Goal: Task Accomplishment & Management: Use online tool/utility

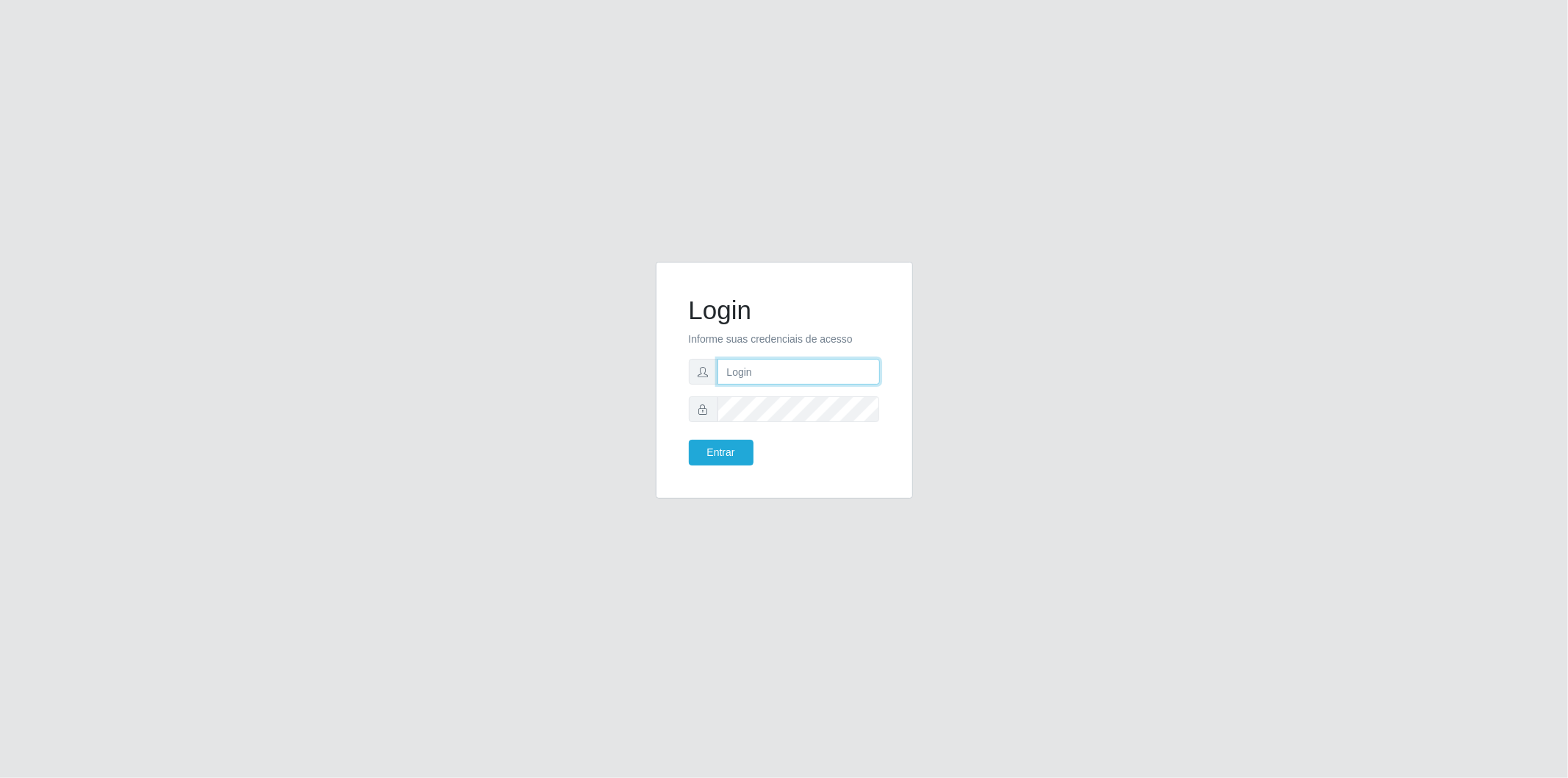
click at [782, 369] on input "text" at bounding box center [798, 372] width 163 height 26
type input "[EMAIL_ADDRESS][DOMAIN_NAME]"
click at [689, 440] on button "Entrar" at bounding box center [721, 452] width 65 height 26
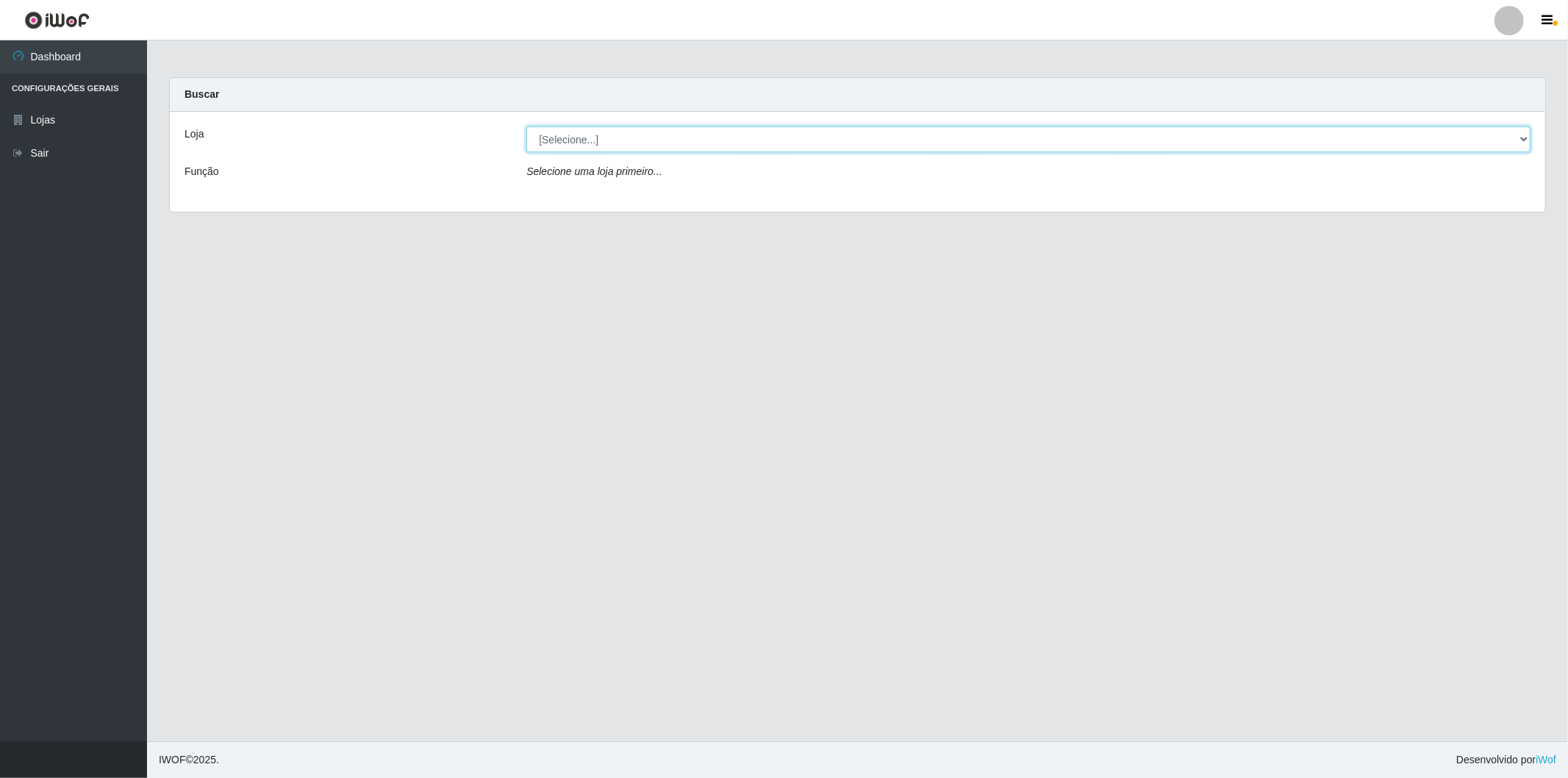
click at [667, 140] on select "[Selecione...] BomQueSó Agreste - Loja 2" at bounding box center [1029, 139] width 1005 height 26
select select "214"
click at [527, 126] on select "[Selecione...] BomQueSó Agreste - Loja 2" at bounding box center [1029, 139] width 1005 height 26
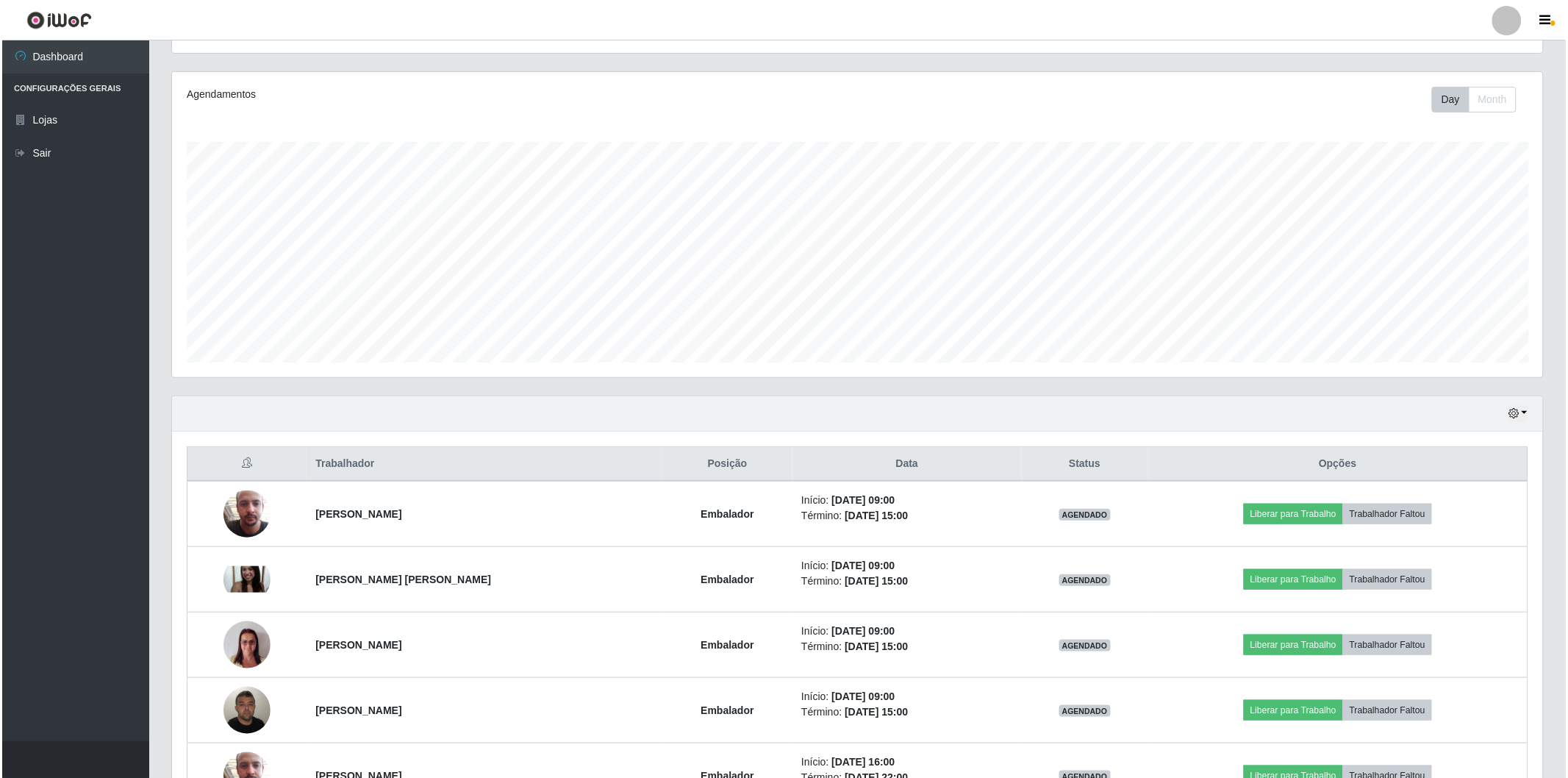
scroll to position [245, 0]
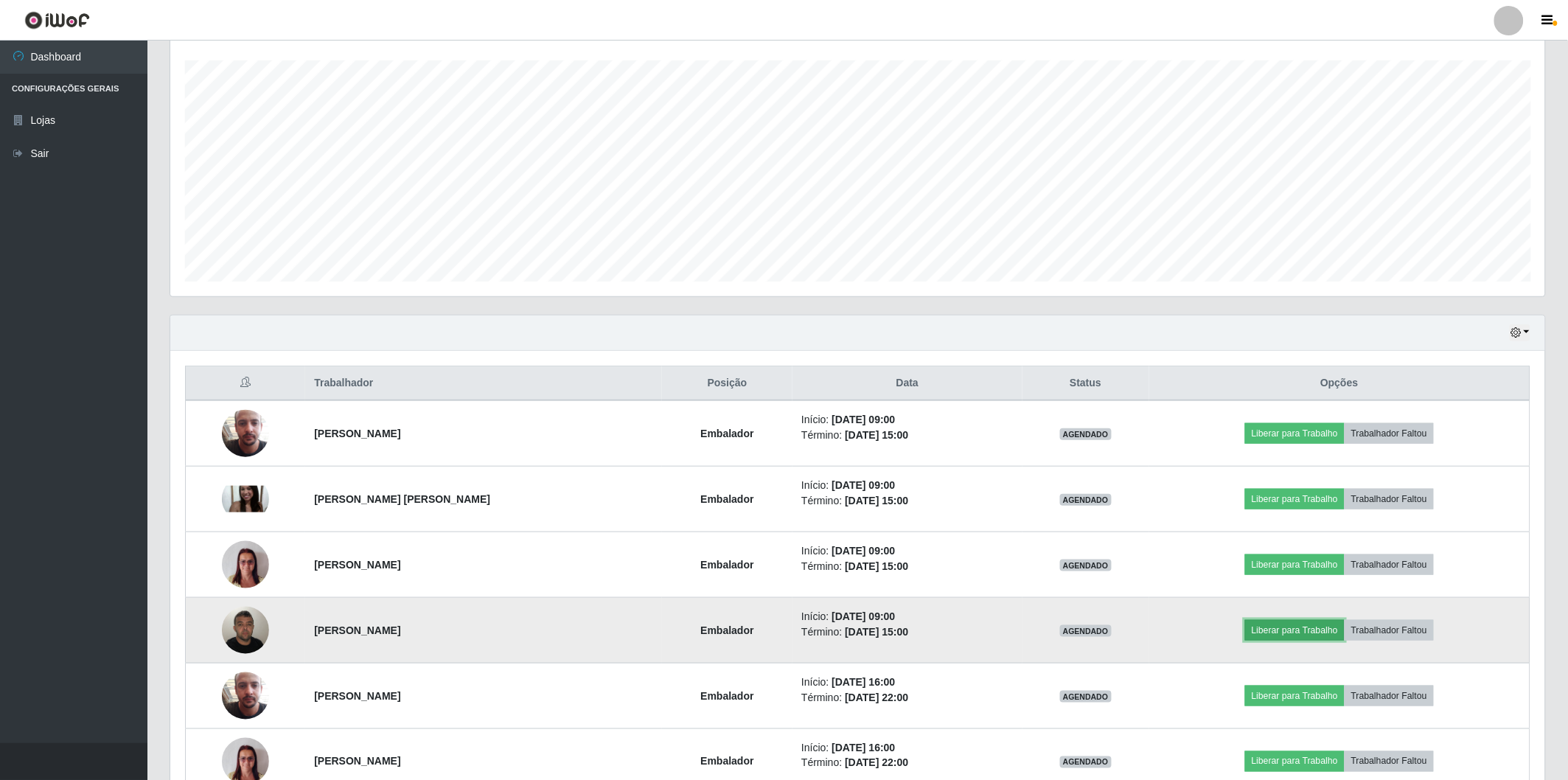
click at [1256, 626] on button "Liberar para Trabalho" at bounding box center [1295, 630] width 99 height 21
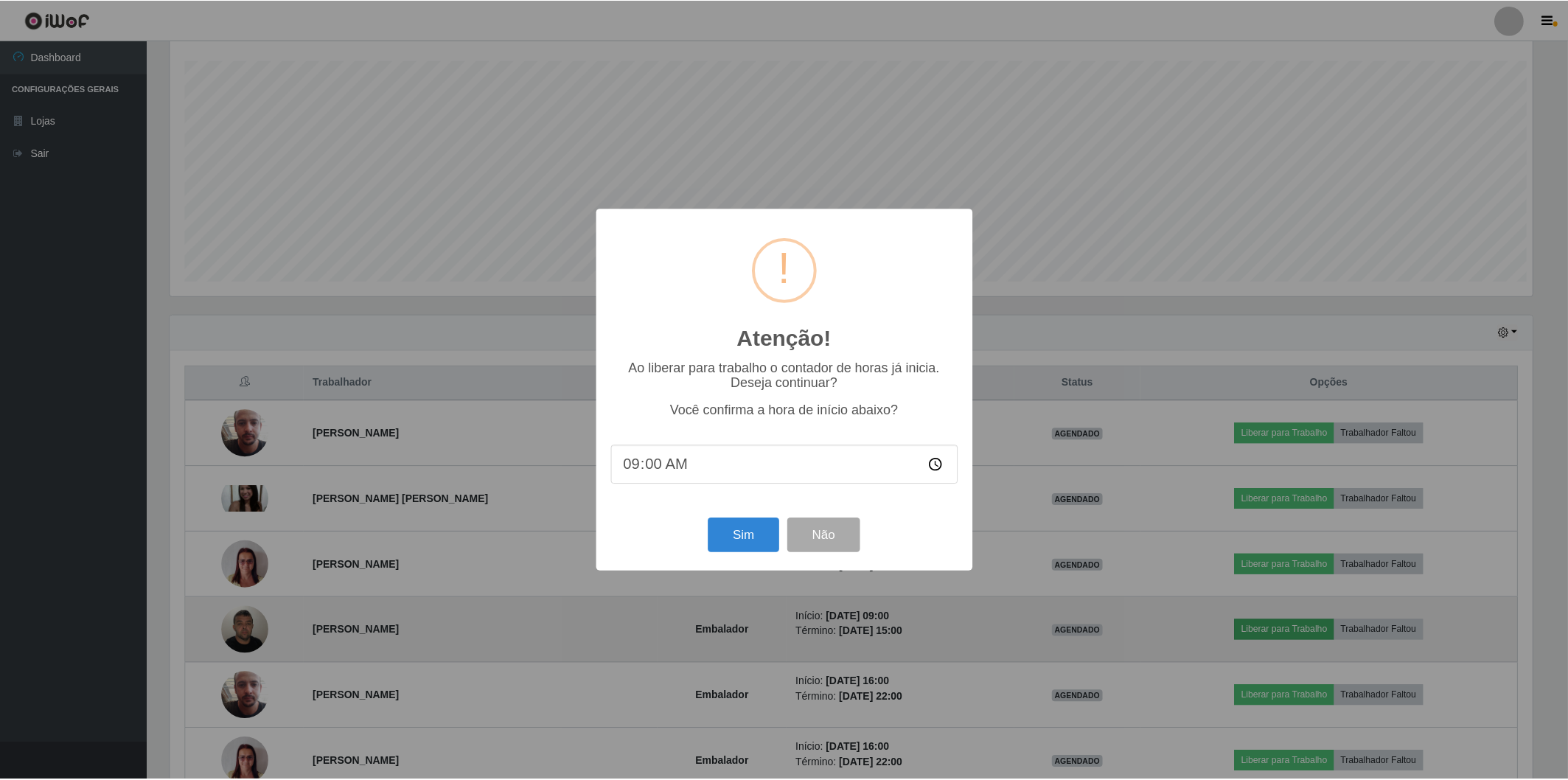
scroll to position [305, 1366]
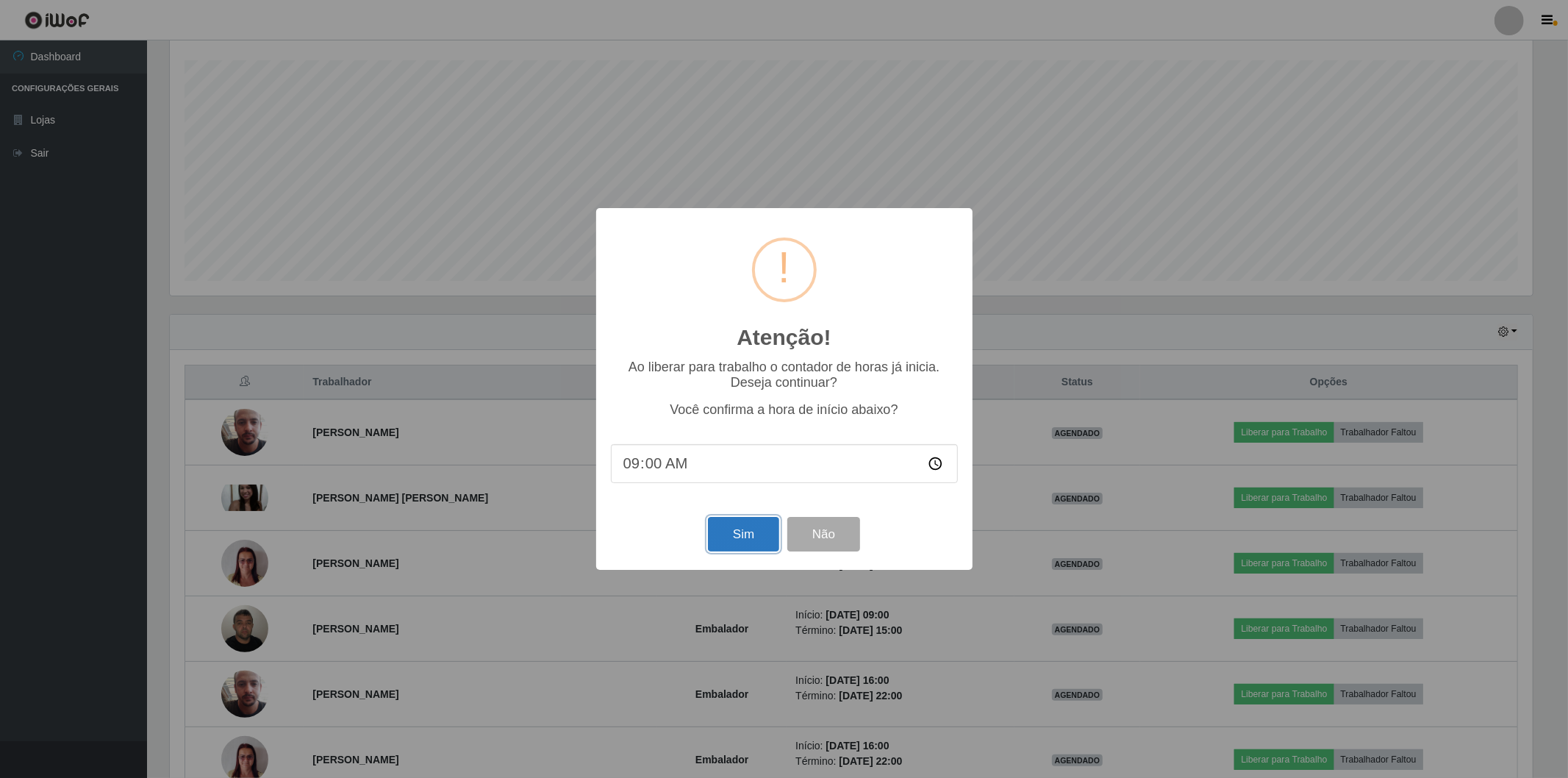
click at [723, 533] on button "Sim" at bounding box center [744, 534] width 72 height 35
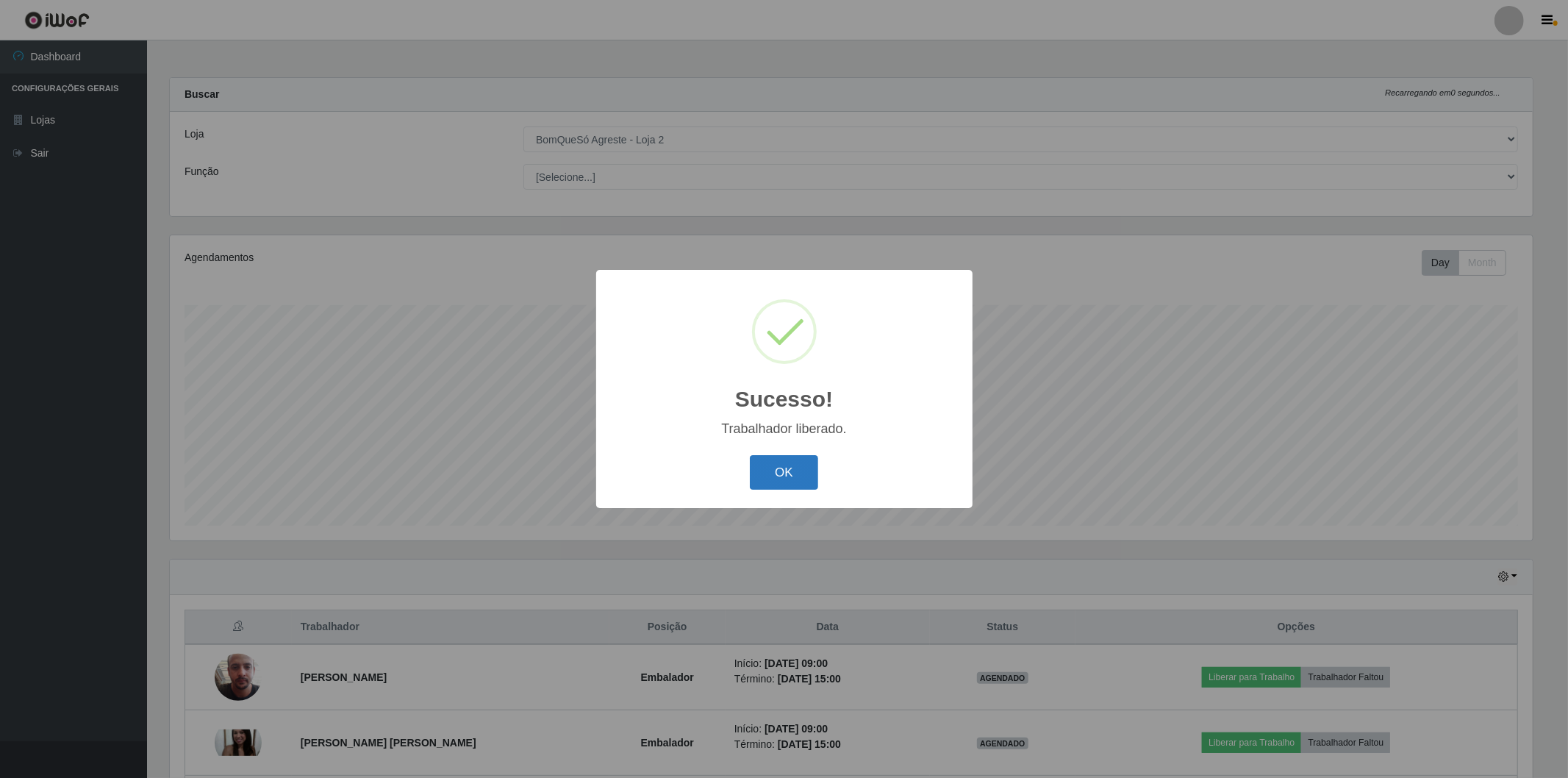
click at [790, 470] on button "OK" at bounding box center [784, 472] width 68 height 35
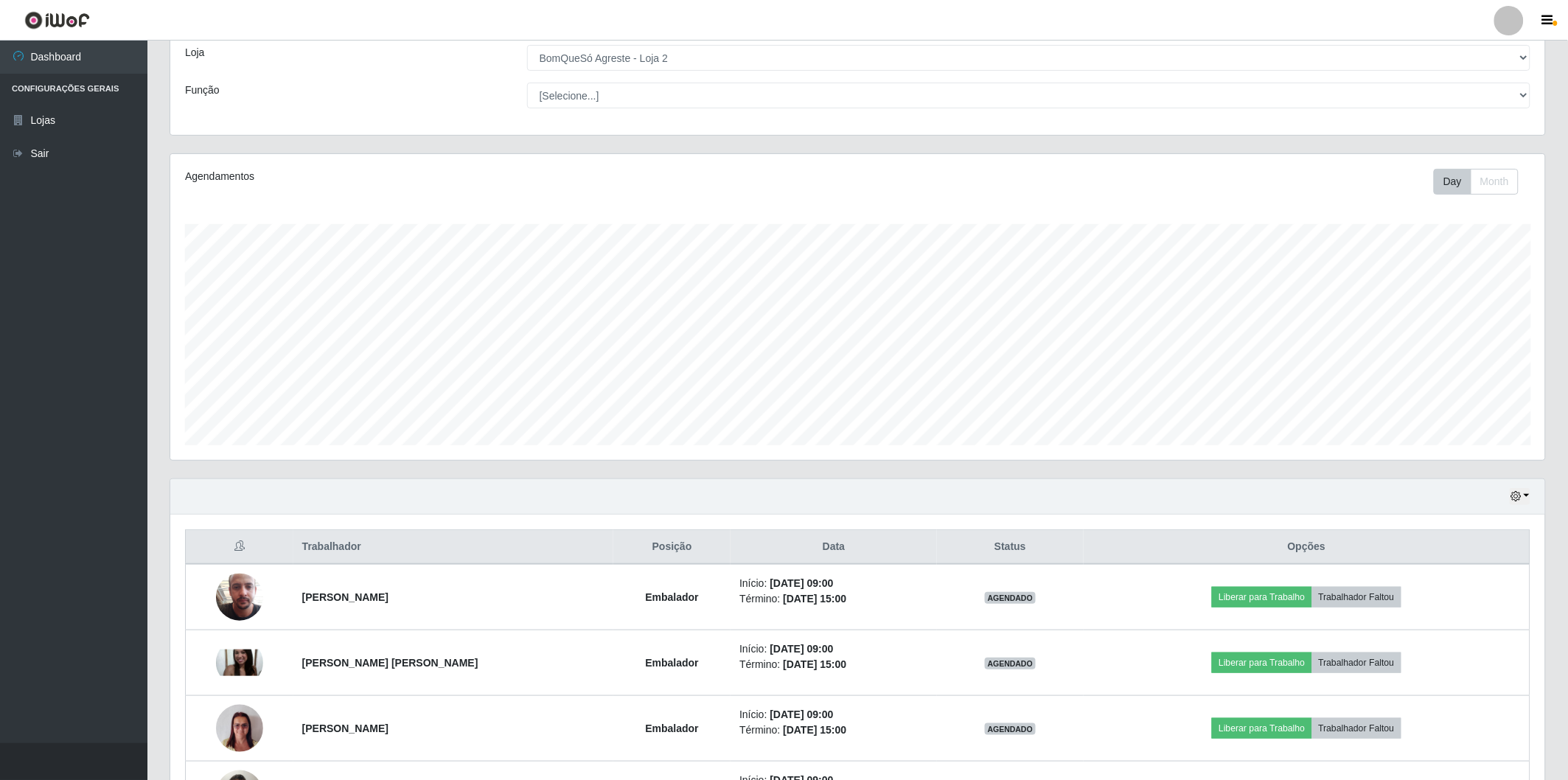
scroll to position [164, 0]
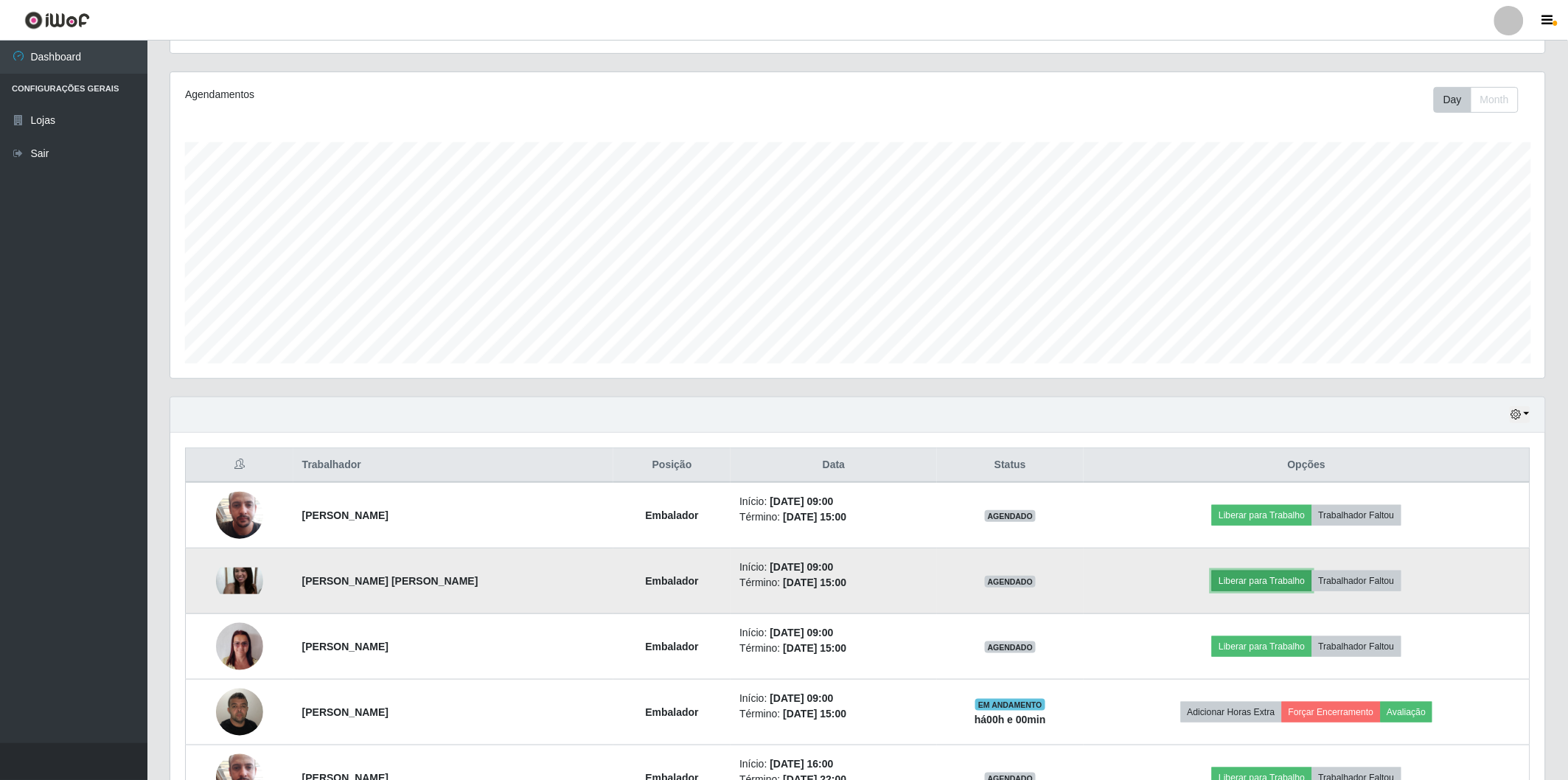
click at [1265, 588] on button "Liberar para Trabalho" at bounding box center [1261, 581] width 99 height 21
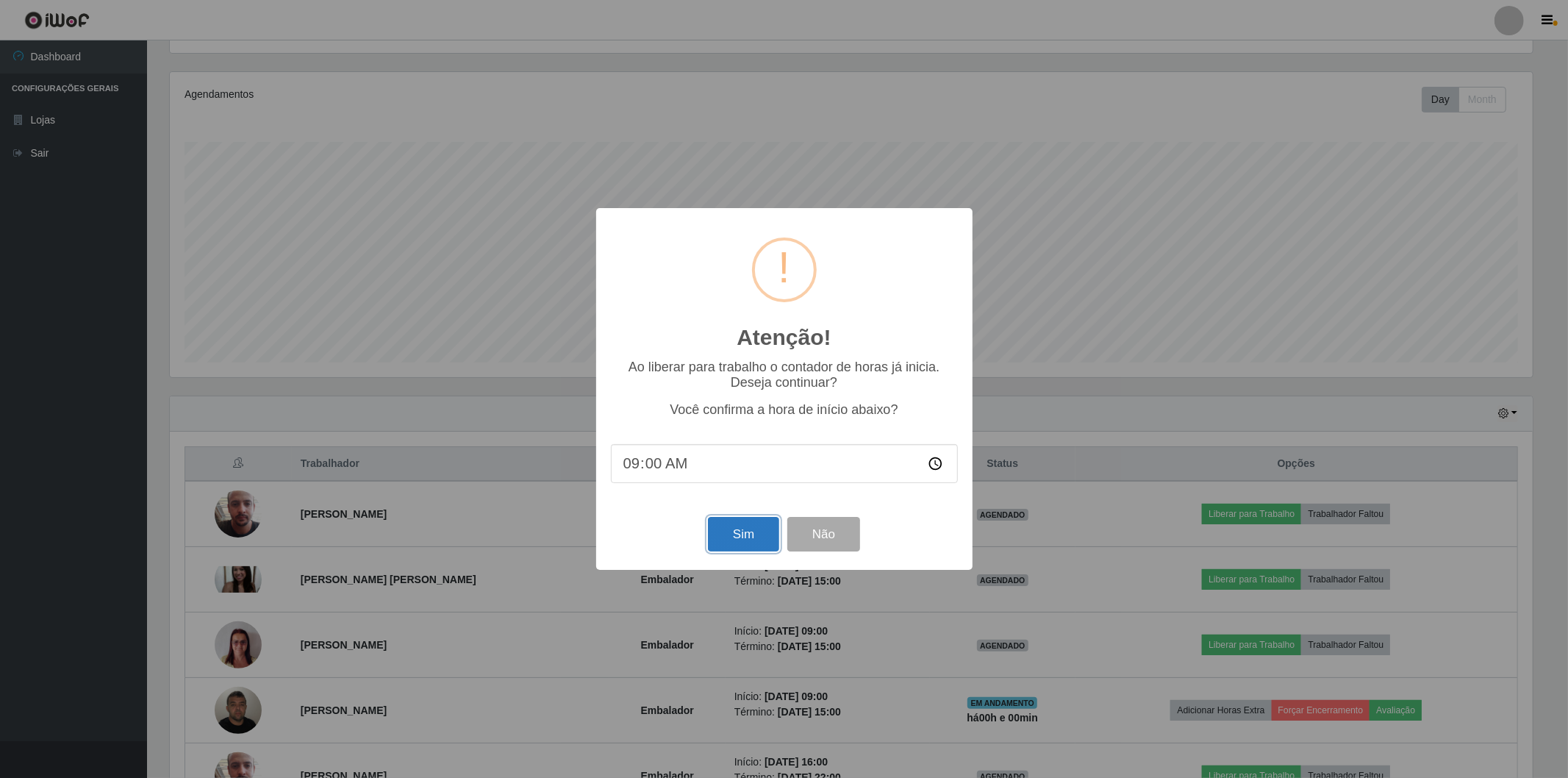
click at [729, 533] on button "Sim" at bounding box center [744, 534] width 72 height 35
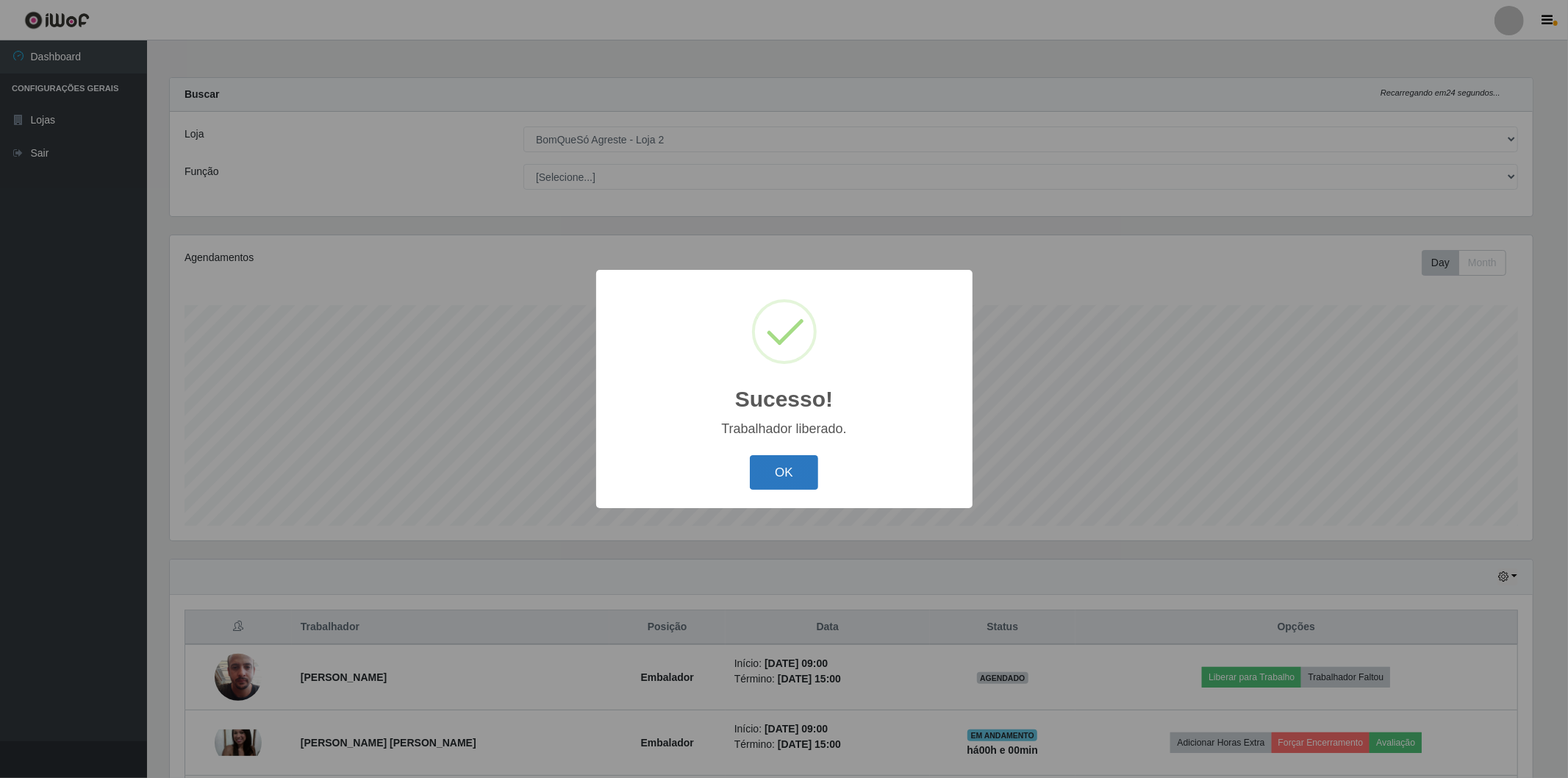
click at [790, 478] on button "OK" at bounding box center [784, 472] width 68 height 35
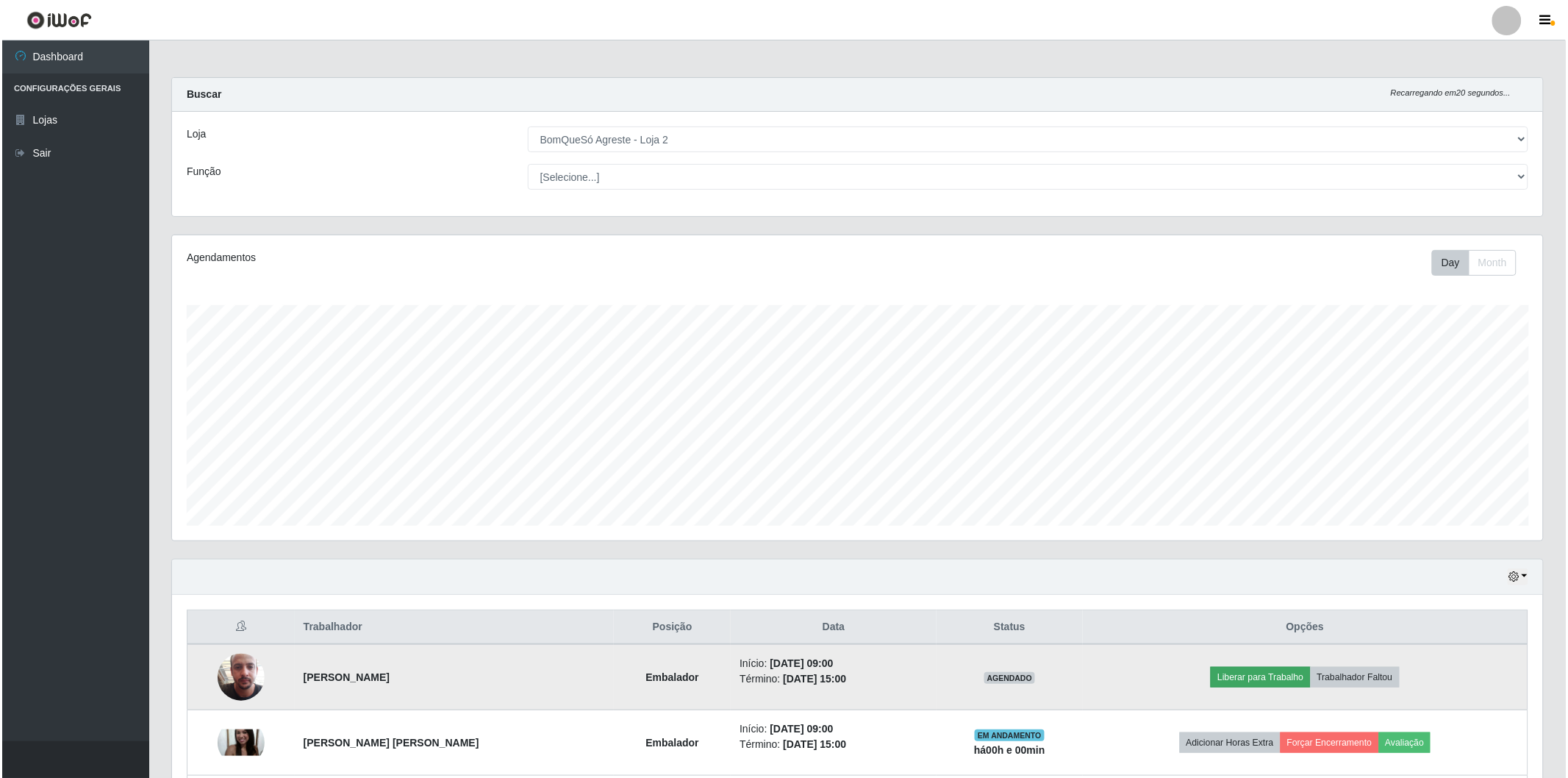
scroll to position [82, 0]
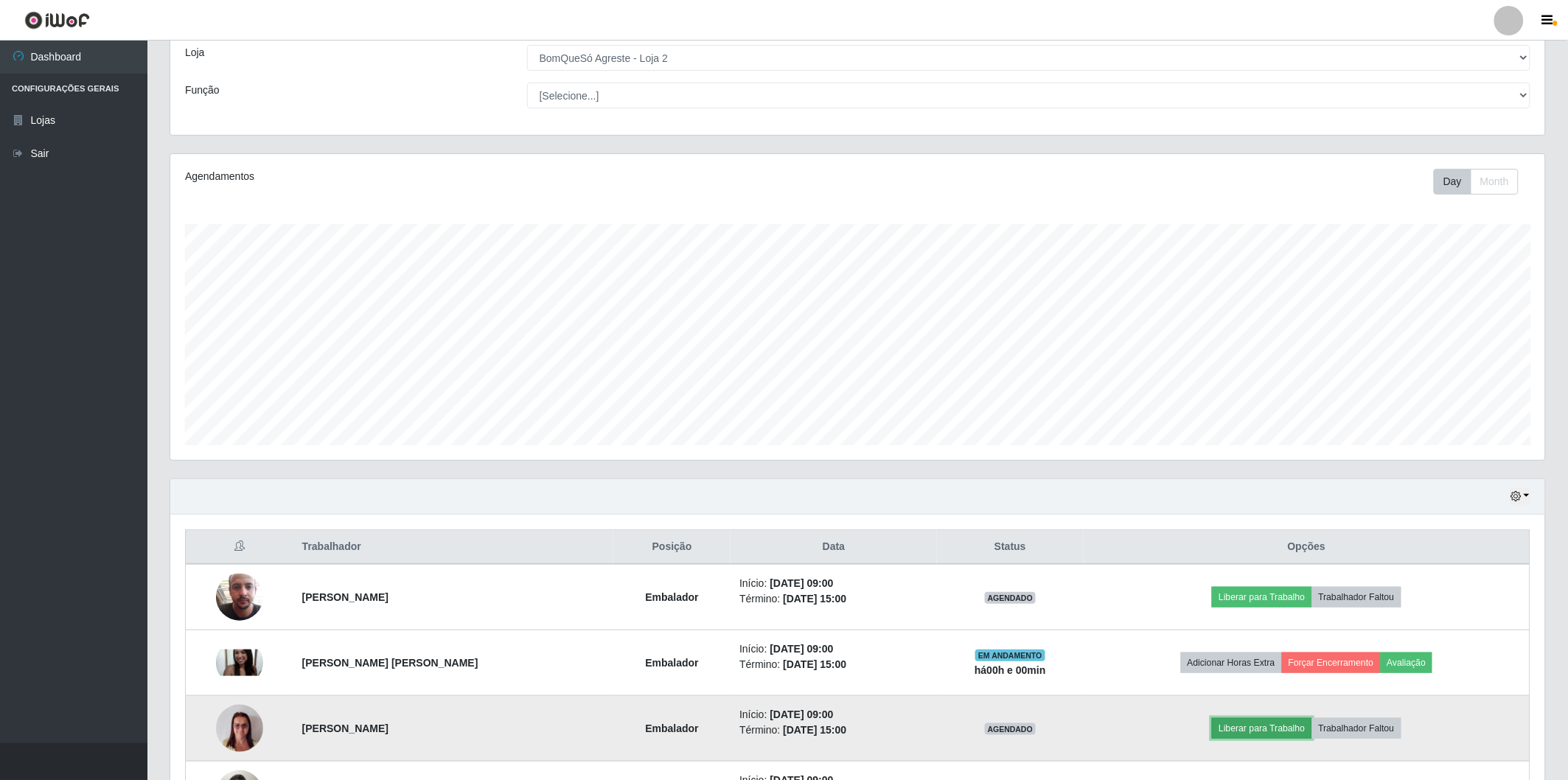
click at [1258, 731] on button "Liberar para Trabalho" at bounding box center [1261, 728] width 99 height 21
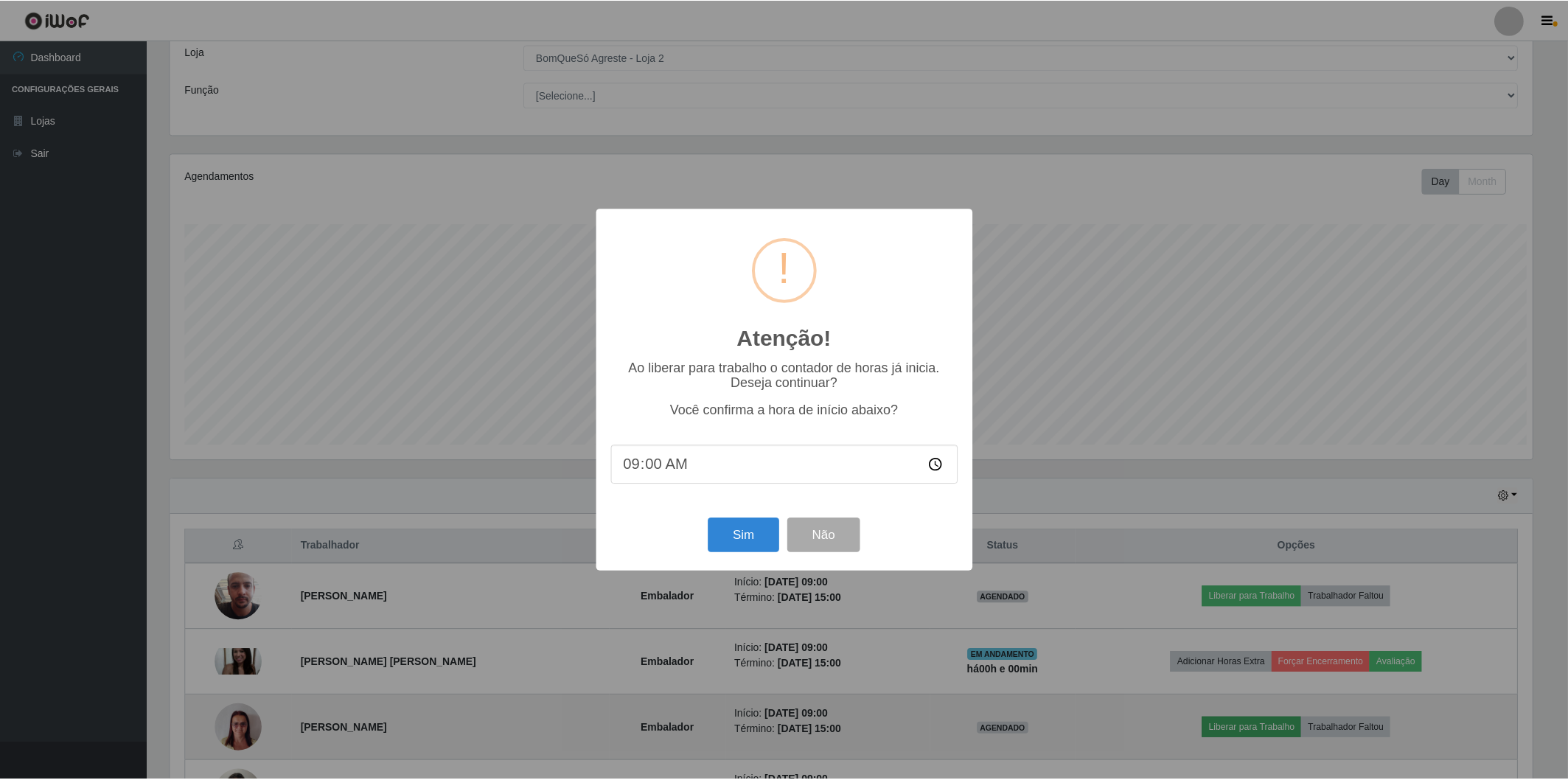
scroll to position [305, 1366]
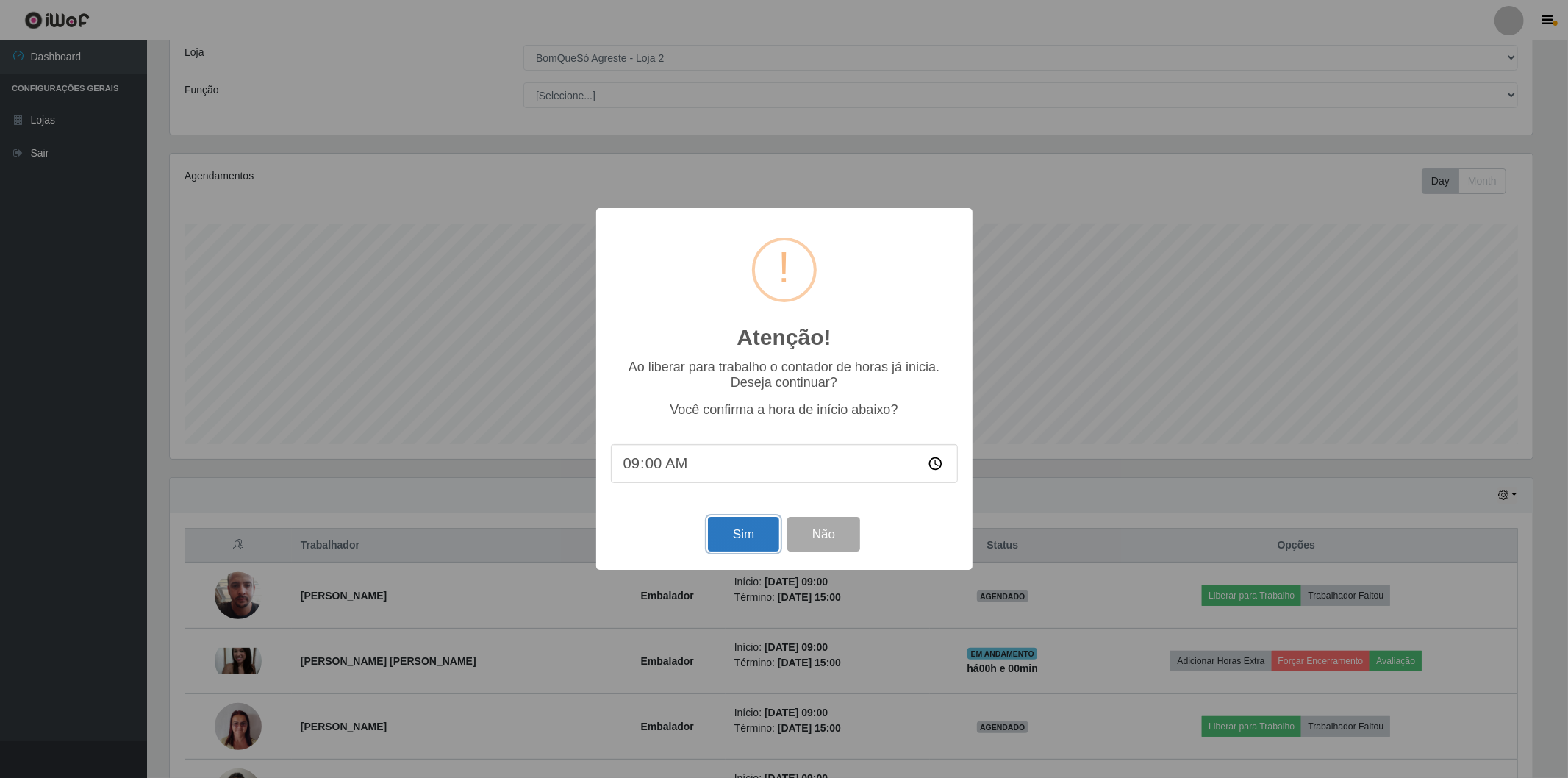
click at [735, 548] on button "Sim" at bounding box center [744, 534] width 72 height 35
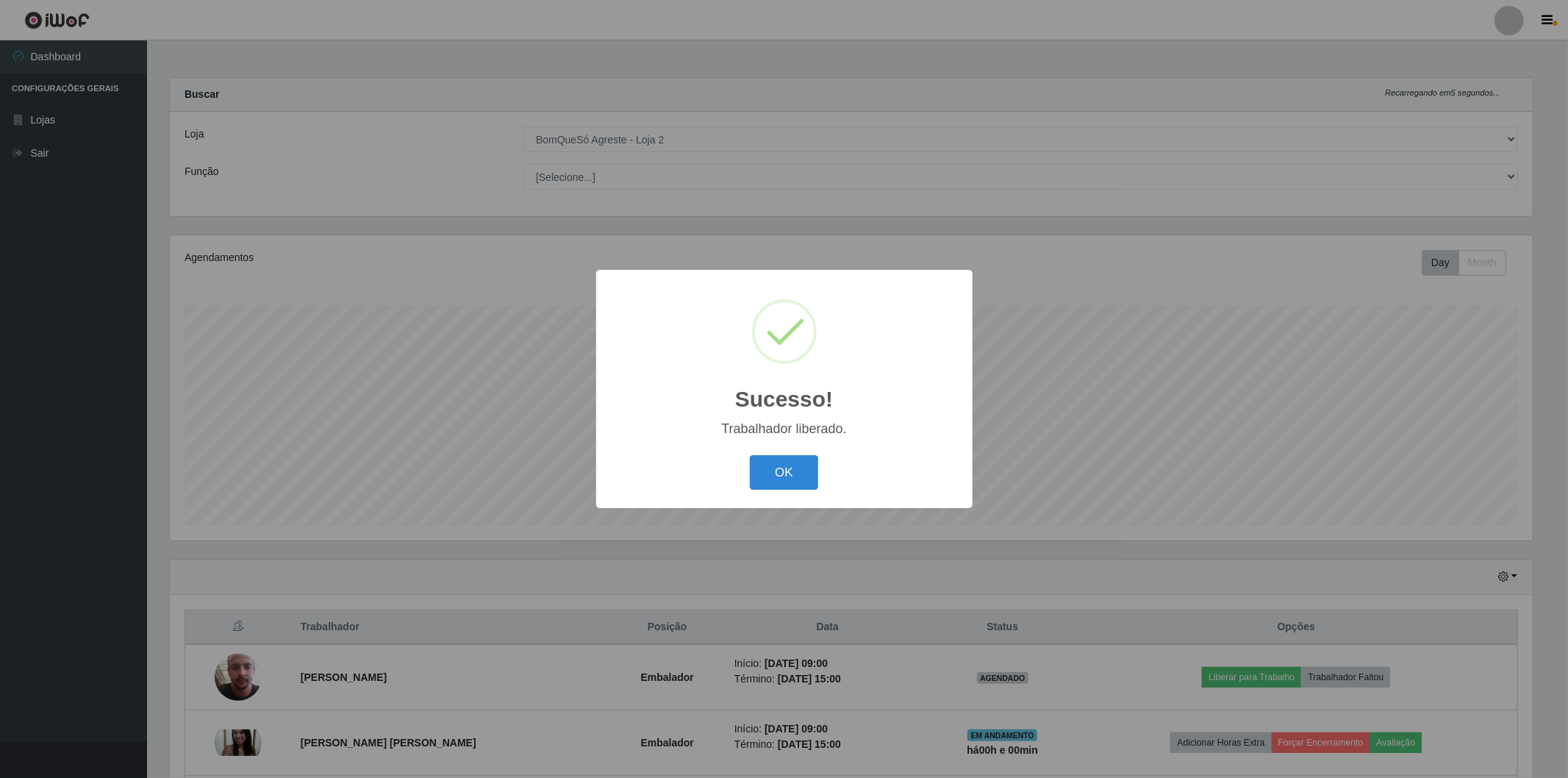
click at [767, 453] on div "OK Cancel" at bounding box center [784, 472] width 347 height 42
drag, startPoint x: 765, startPoint y: 493, endPoint x: 783, endPoint y: 474, distance: 26.2
click at [766, 494] on div "Sucesso! × Trabalhador liberado. OK Cancel" at bounding box center [785, 389] width 377 height 239
click at [783, 474] on button "OK" at bounding box center [784, 472] width 68 height 35
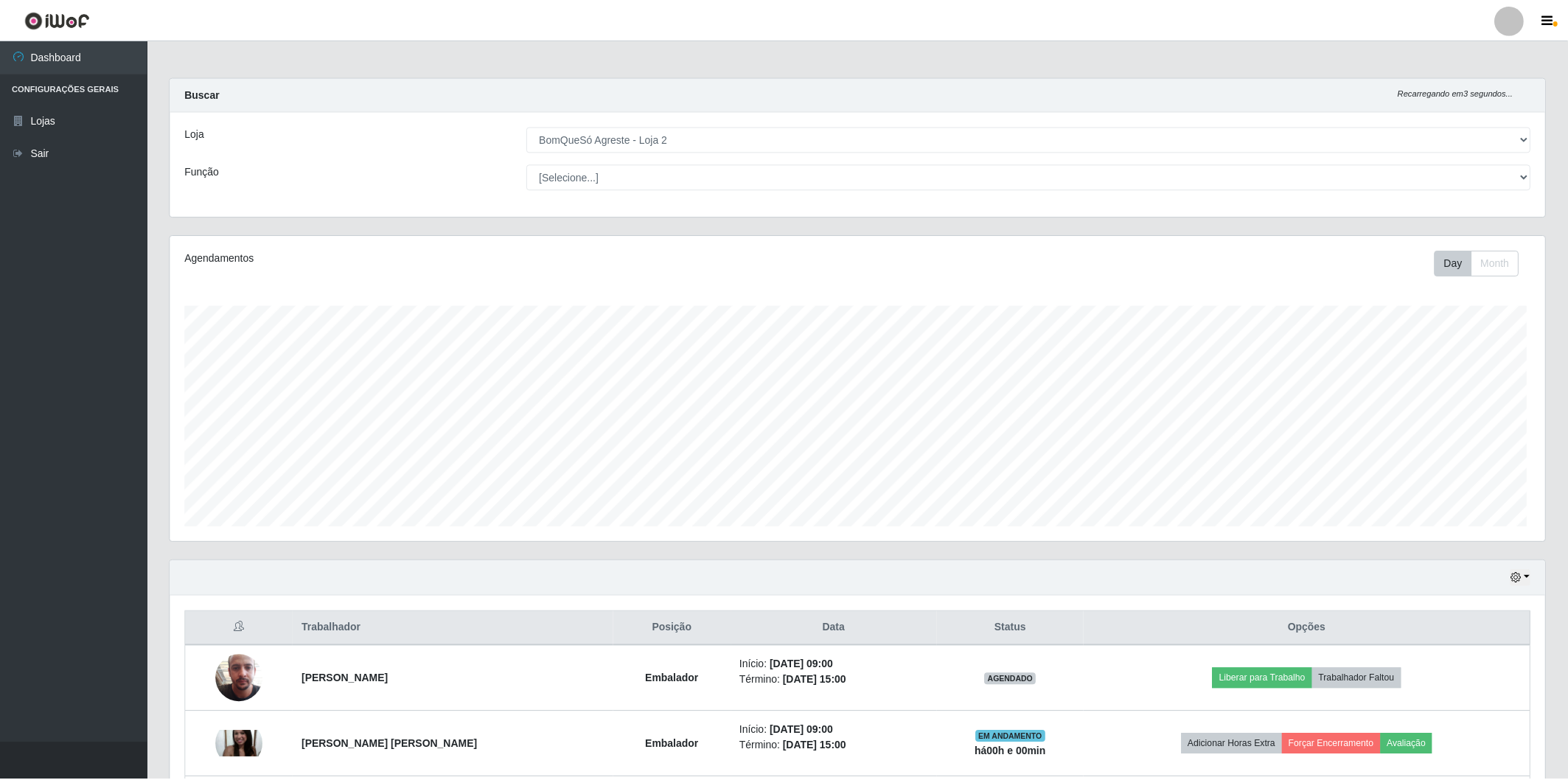
scroll to position [305, 1375]
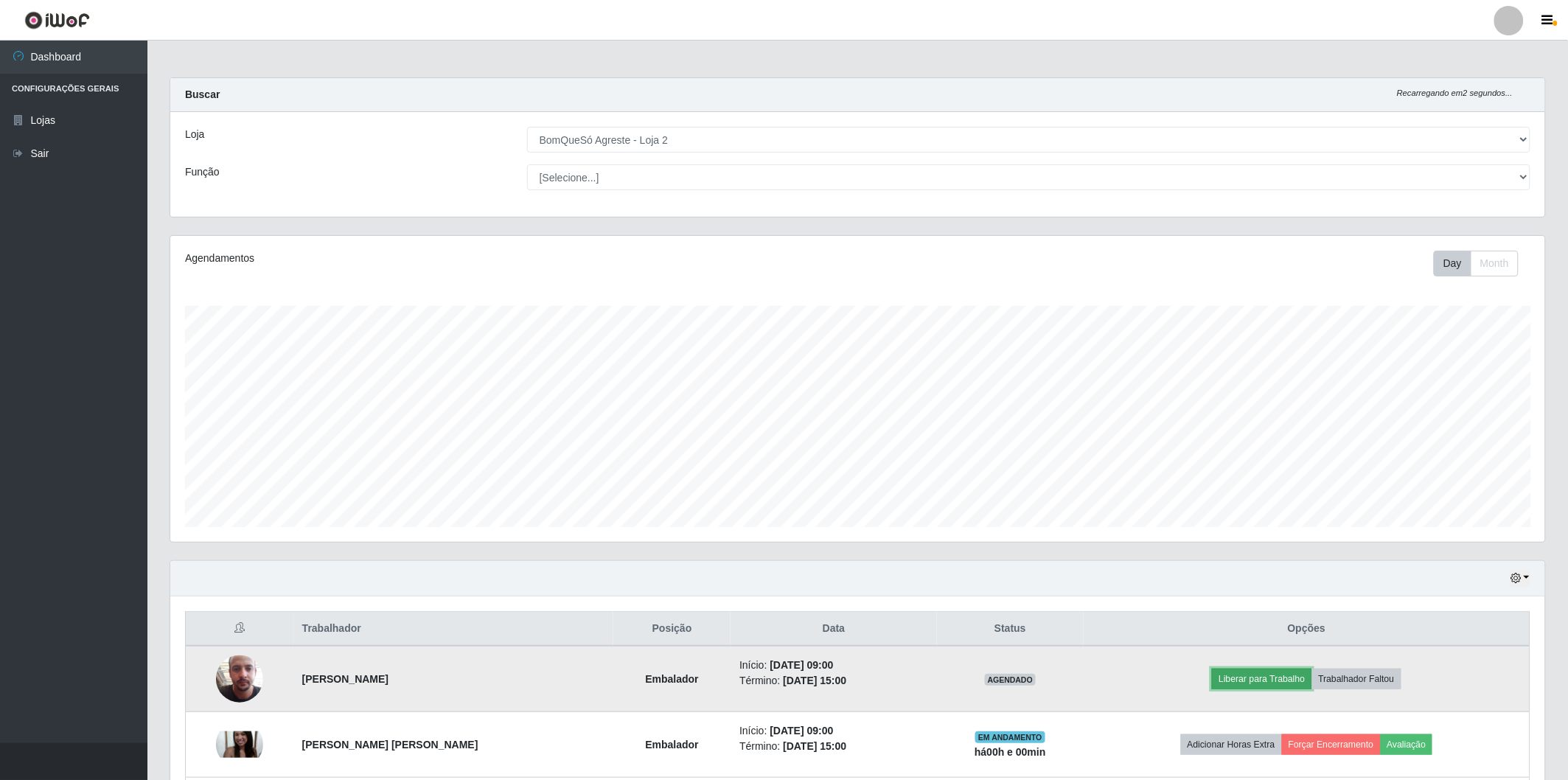
click at [1294, 683] on button "Liberar para Trabalho" at bounding box center [1261, 679] width 99 height 21
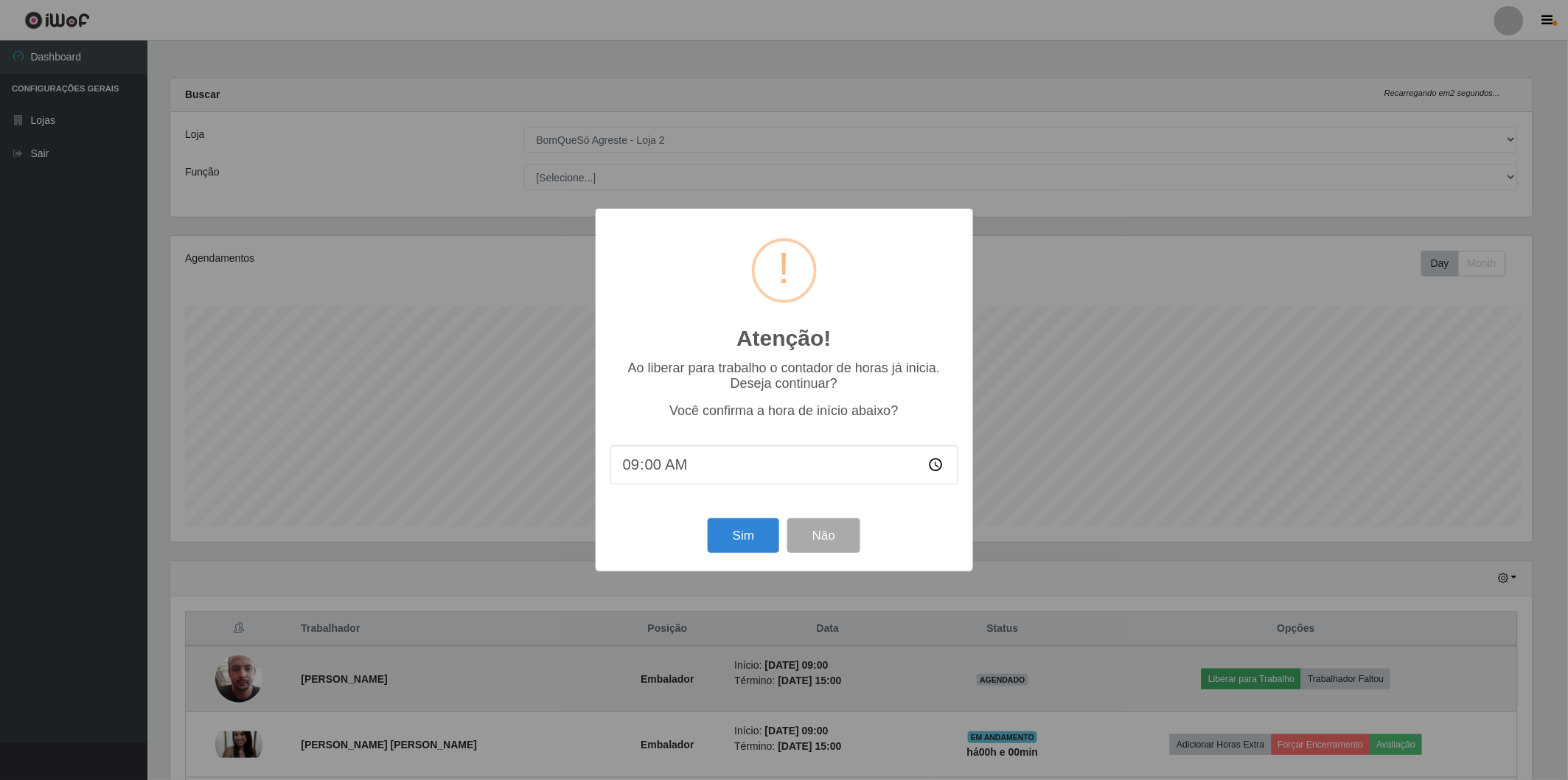
scroll to position [0, 0]
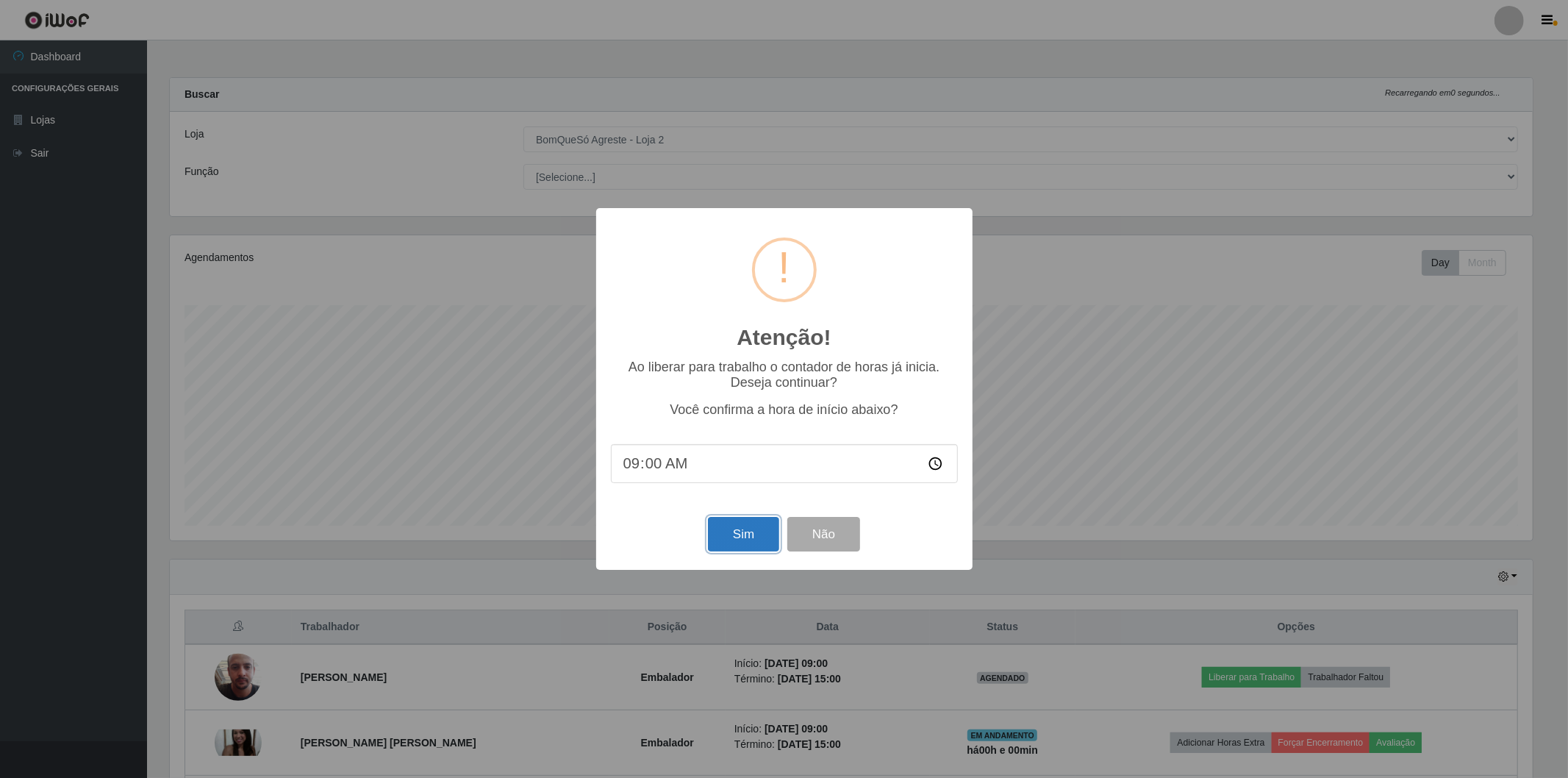
click at [738, 523] on button "Sim" at bounding box center [744, 534] width 72 height 35
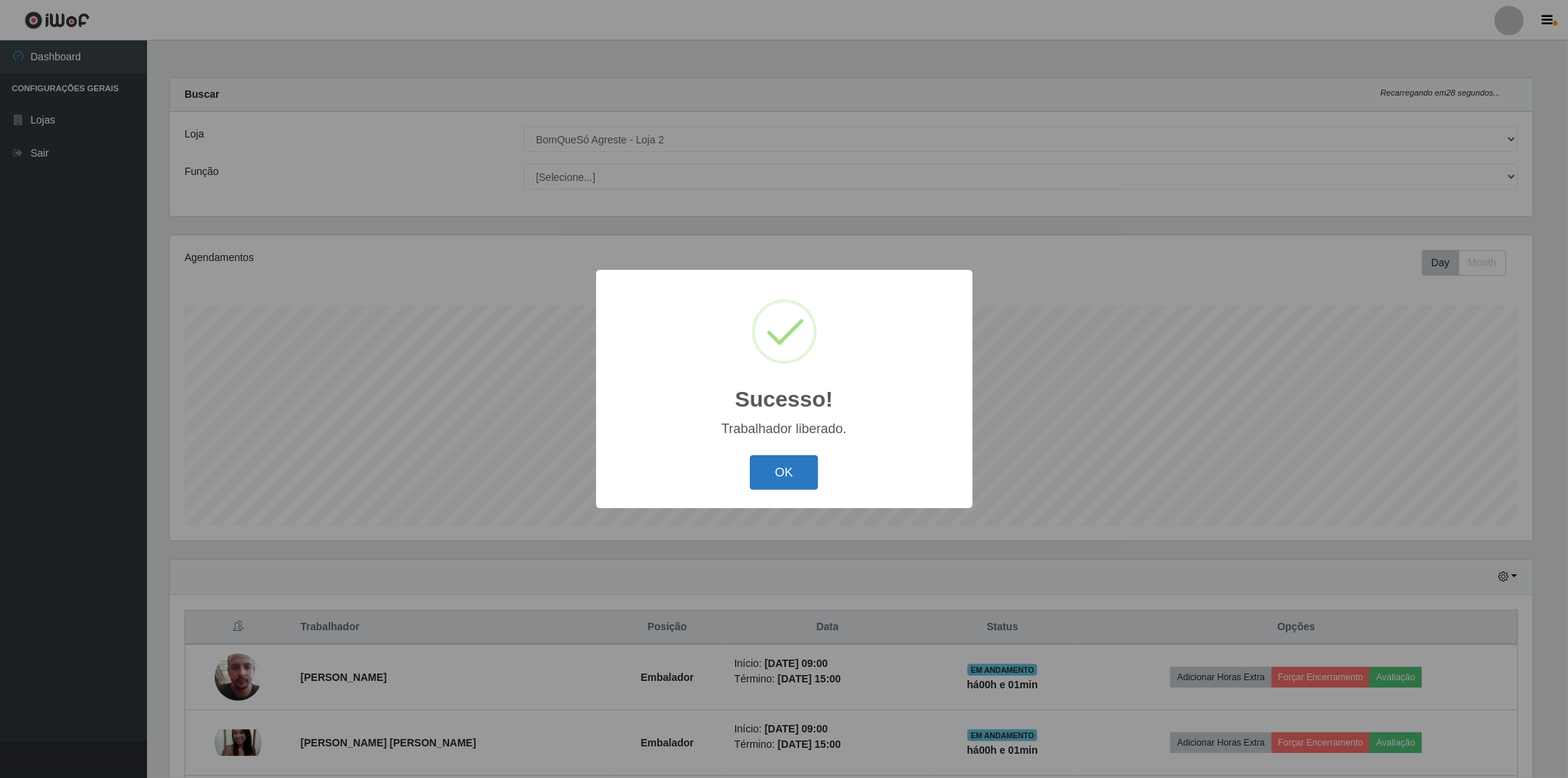
click at [783, 475] on button "OK" at bounding box center [784, 472] width 68 height 35
